Goal: Task Accomplishment & Management: Manage account settings

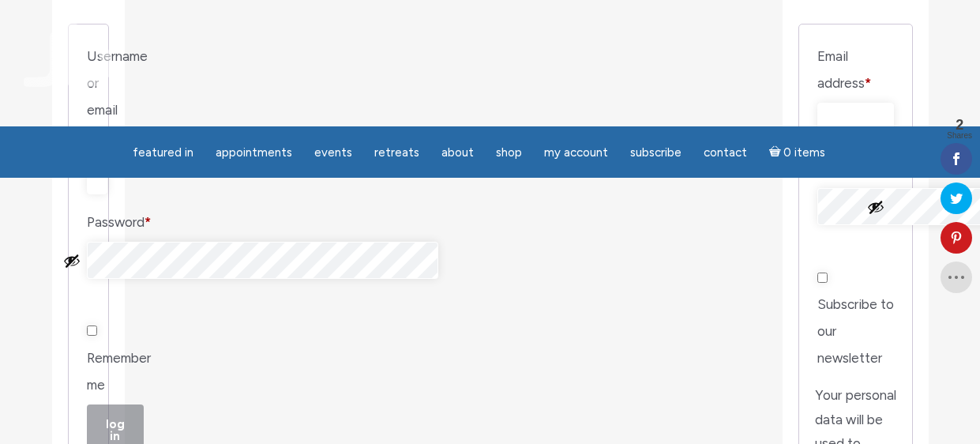
scroll to position [343, 0]
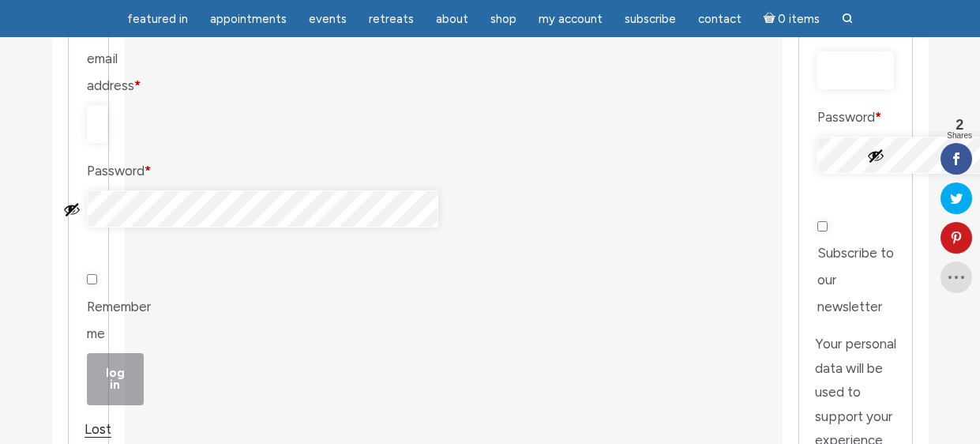
type input "[EMAIL_ADDRESS][DOMAIN_NAME]"
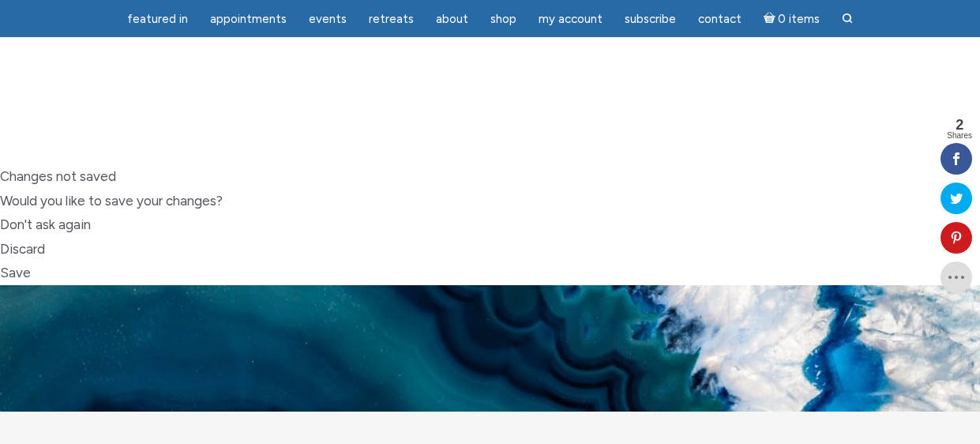
scroll to position [336, 0]
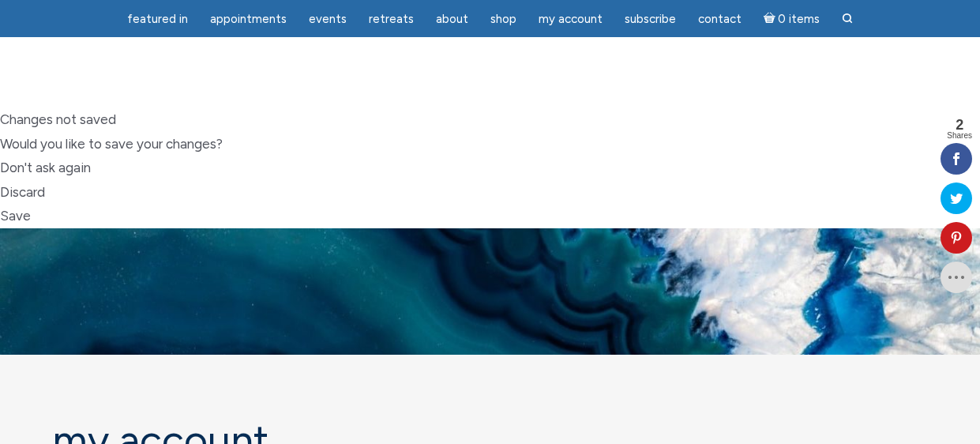
checkbox input "true"
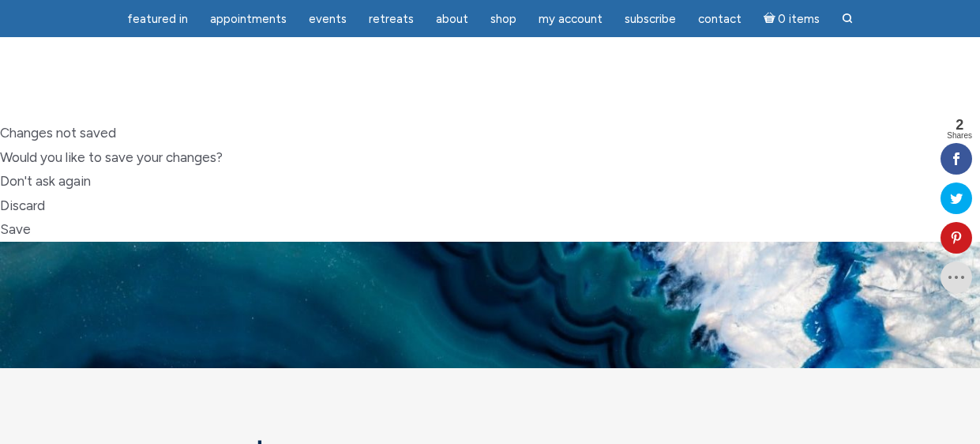
scroll to position [275, 0]
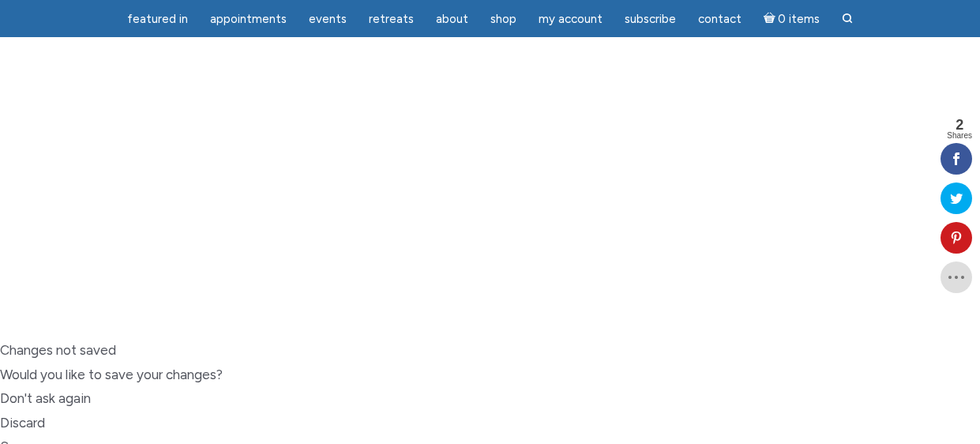
scroll to position [103, 0]
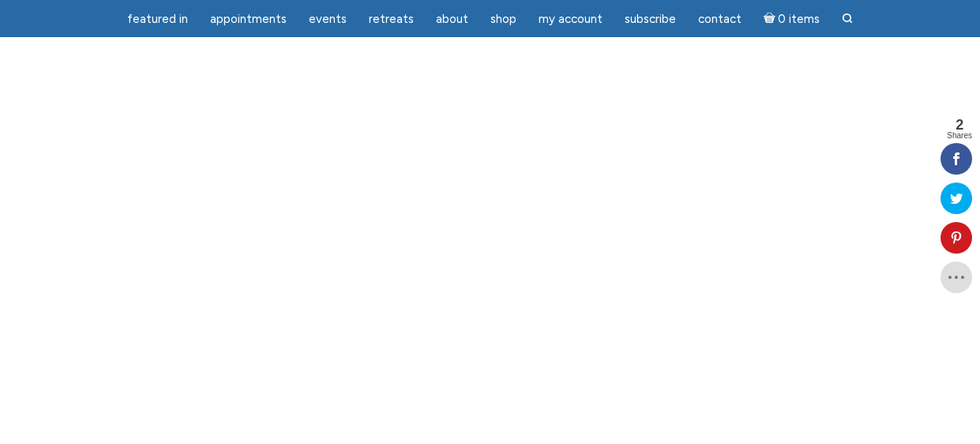
scroll to position [90, 0]
